Goal: Navigation & Orientation: Find specific page/section

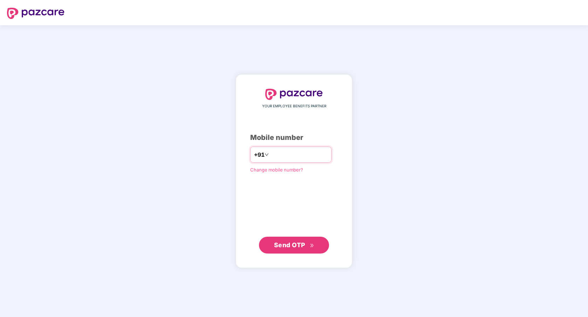
click at [289, 157] on input "number" at bounding box center [299, 154] width 58 height 11
type input "**********"
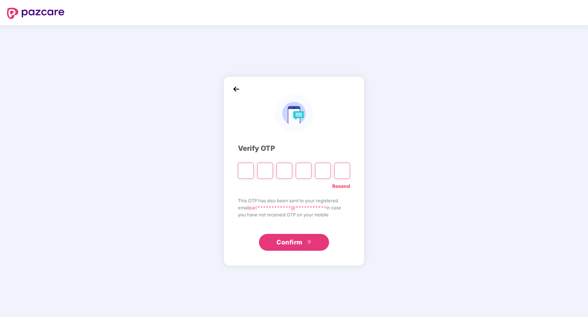
type input "*"
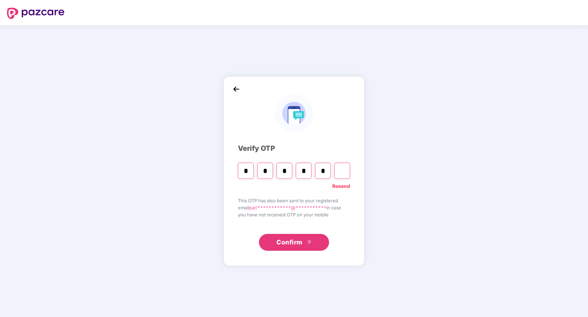
type input "*"
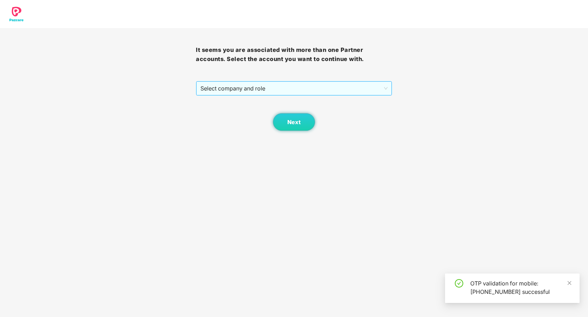
click at [302, 88] on span "Select company and role" at bounding box center [294, 88] width 187 height 13
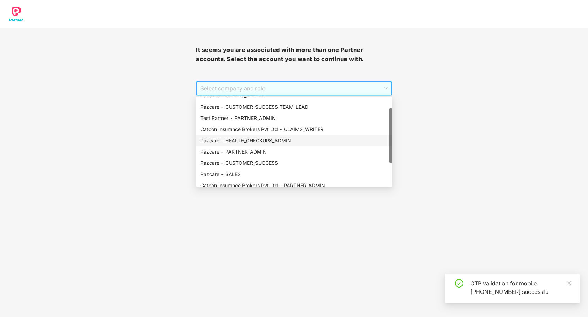
scroll to position [18, 0]
click at [274, 151] on div "Pazcare - PARTNER_ADMIN" at bounding box center [295, 152] width 188 height 8
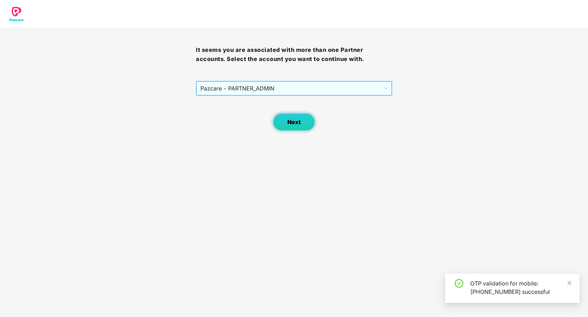
click at [285, 127] on button "Next" at bounding box center [294, 122] width 42 height 18
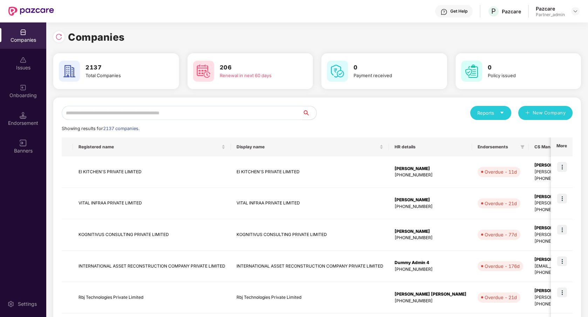
click at [224, 110] on input "text" at bounding box center [182, 113] width 241 height 14
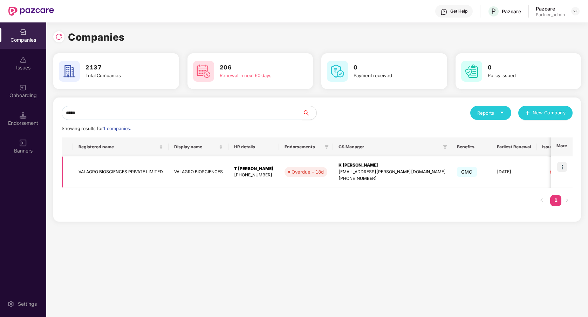
type input "*****"
click at [563, 168] on img at bounding box center [563, 167] width 10 height 10
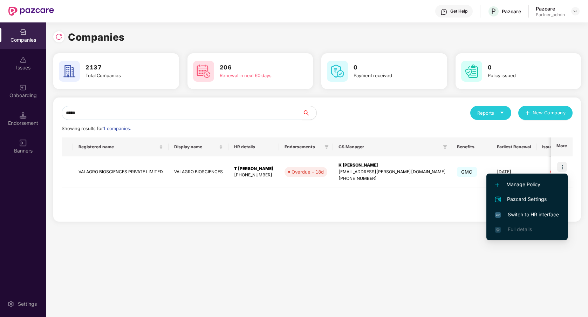
click at [200, 263] on div "Companies 2137 Total Companies 206 Renewal in next 60 days 0 Payment received 0…" at bounding box center [317, 169] width 542 height 295
